Goal: Navigation & Orientation: Find specific page/section

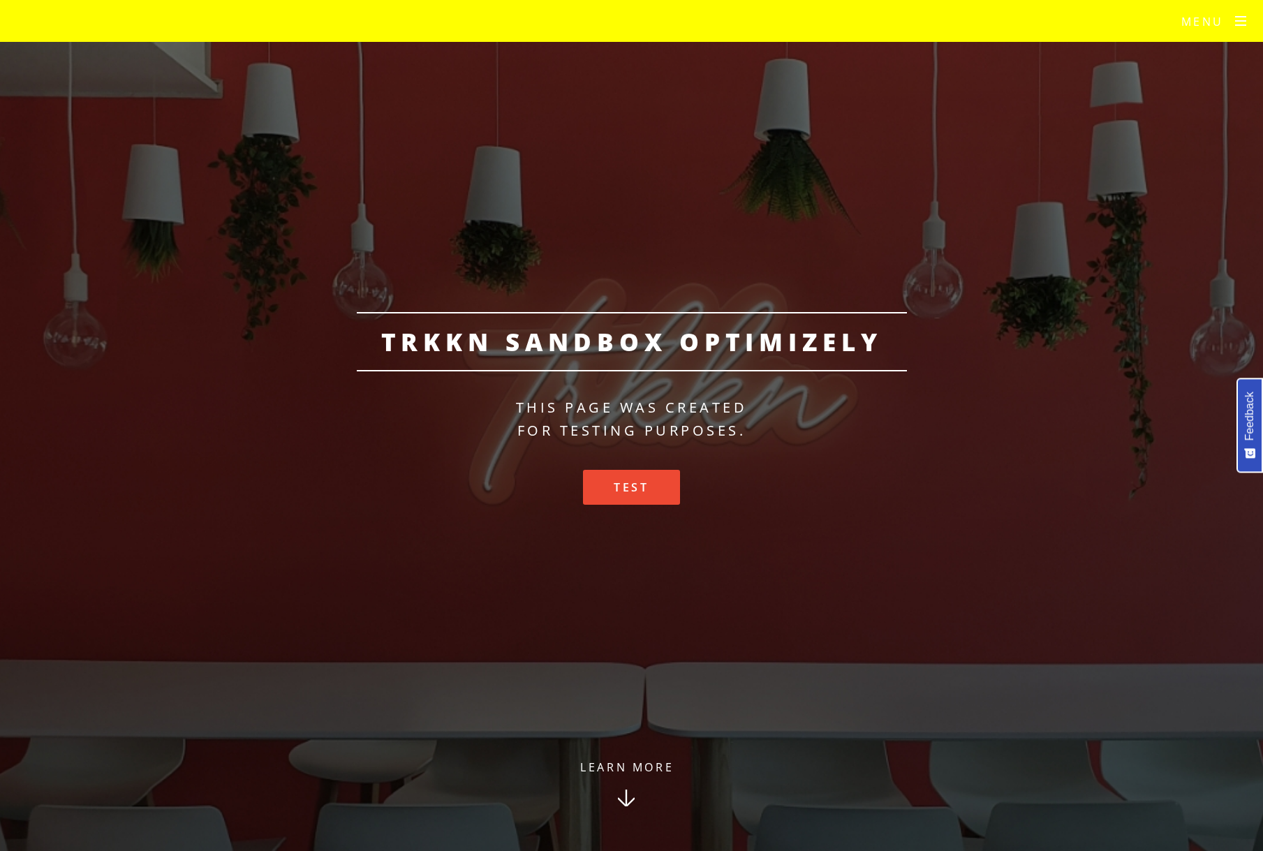
click at [1076, 337] on div "TRKKN Sandbox Optimizely This page was created for testing purposes. Test" at bounding box center [631, 426] width 1263 height 228
click at [624, 779] on link "Learn More" at bounding box center [626, 803] width 179 height 95
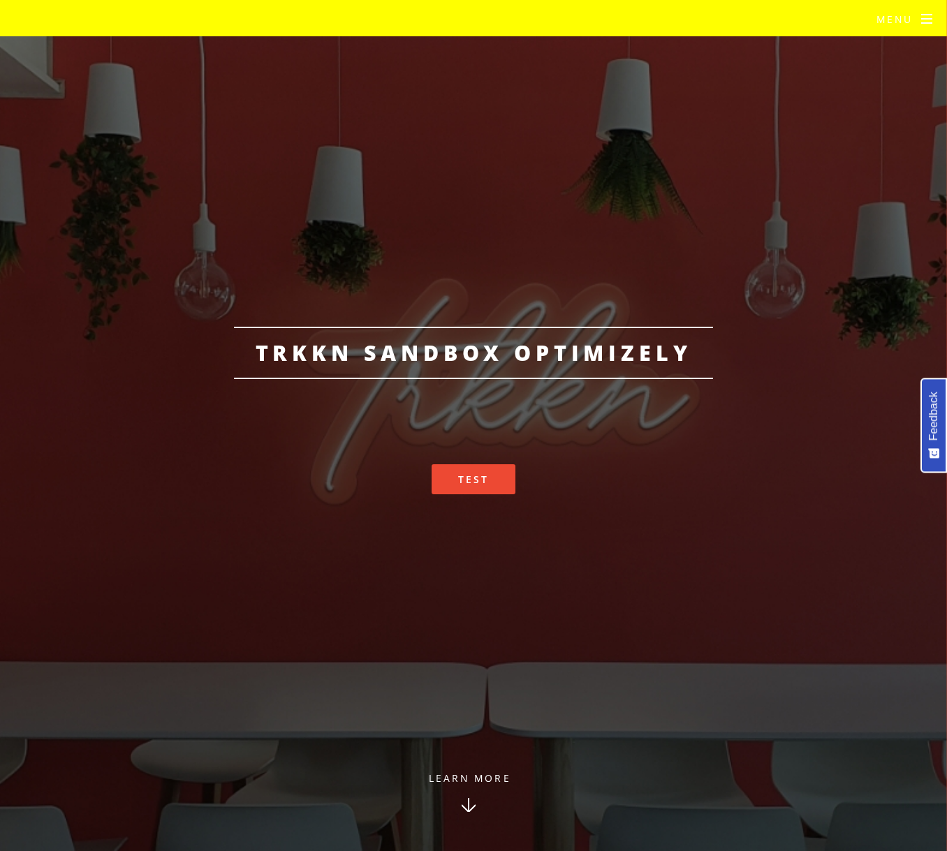
click at [478, 792] on link "Learn More" at bounding box center [468, 810] width 155 height 82
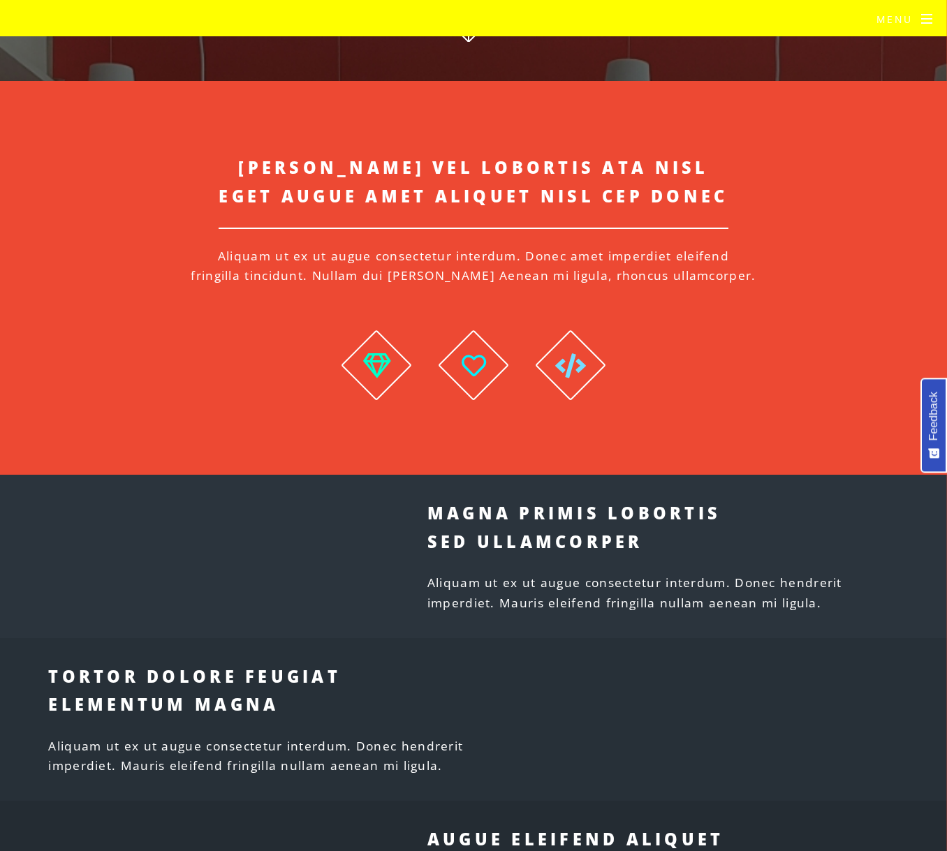
scroll to position [815, 0]
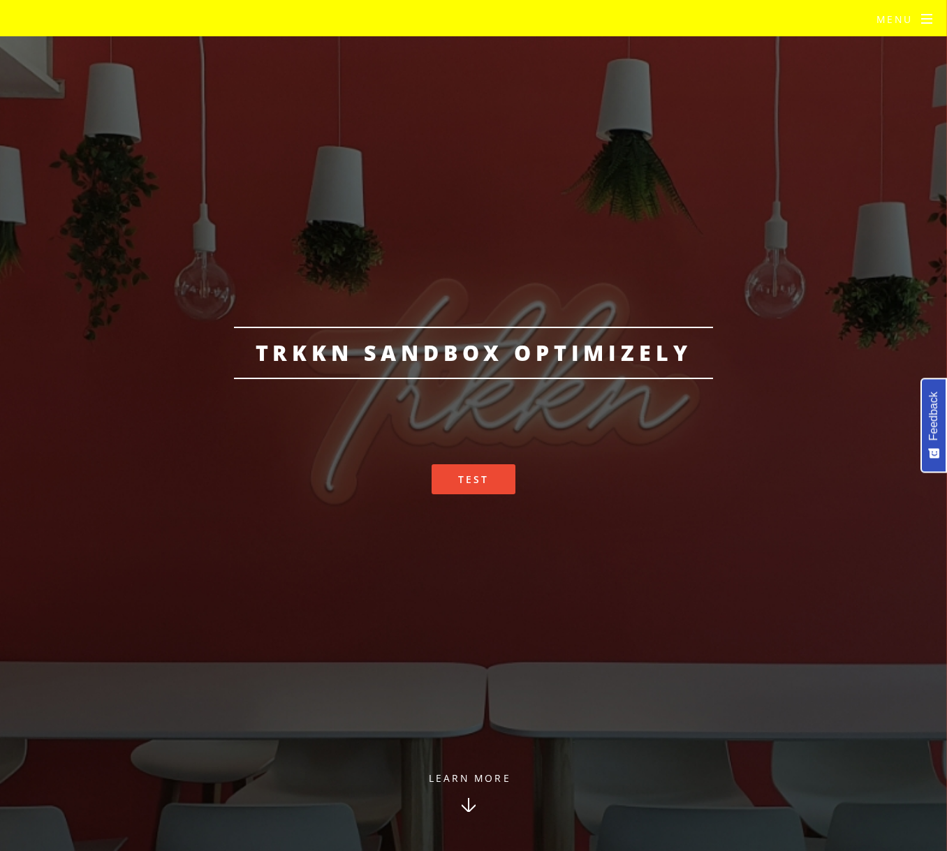
click at [462, 779] on link "Learn More" at bounding box center [468, 810] width 155 height 82
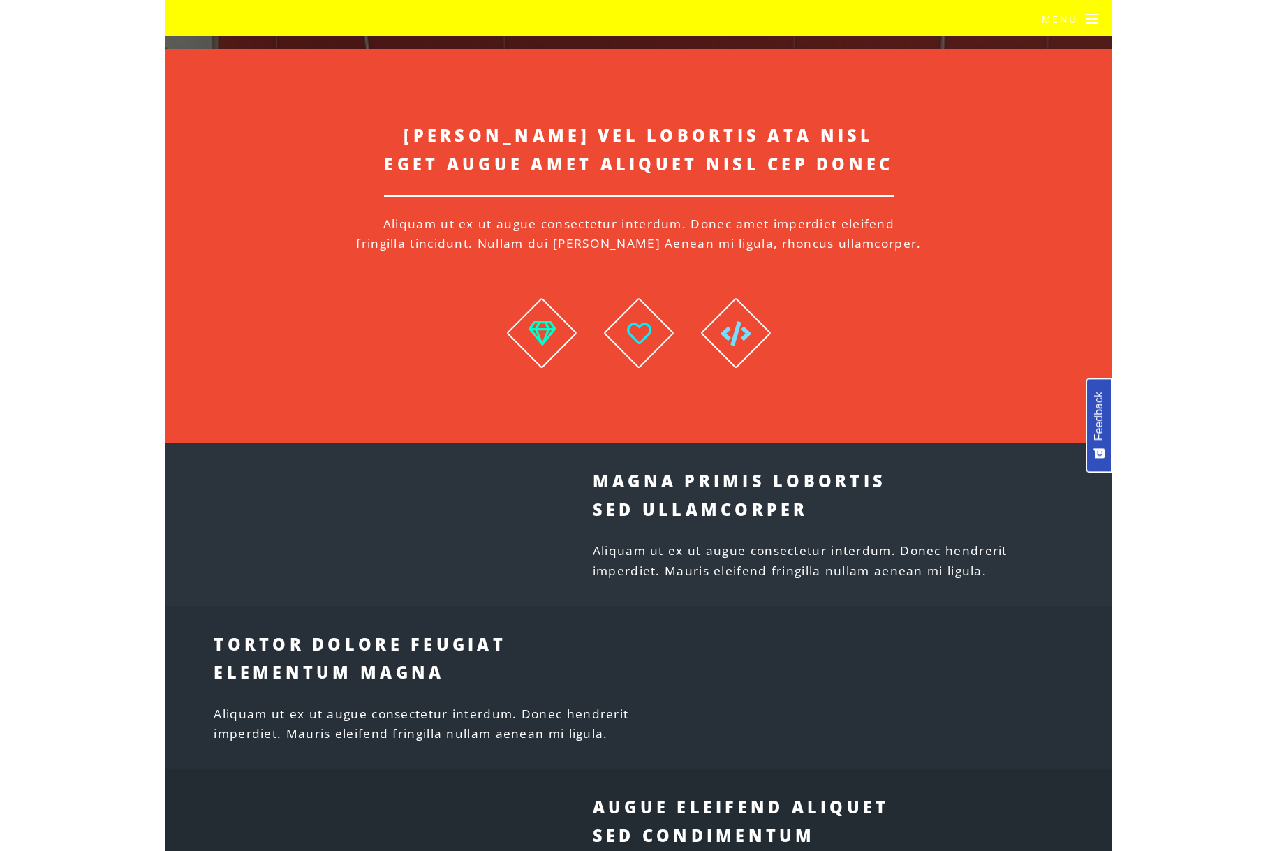
scroll to position [815, 0]
